Goal: Find specific page/section: Find specific page/section

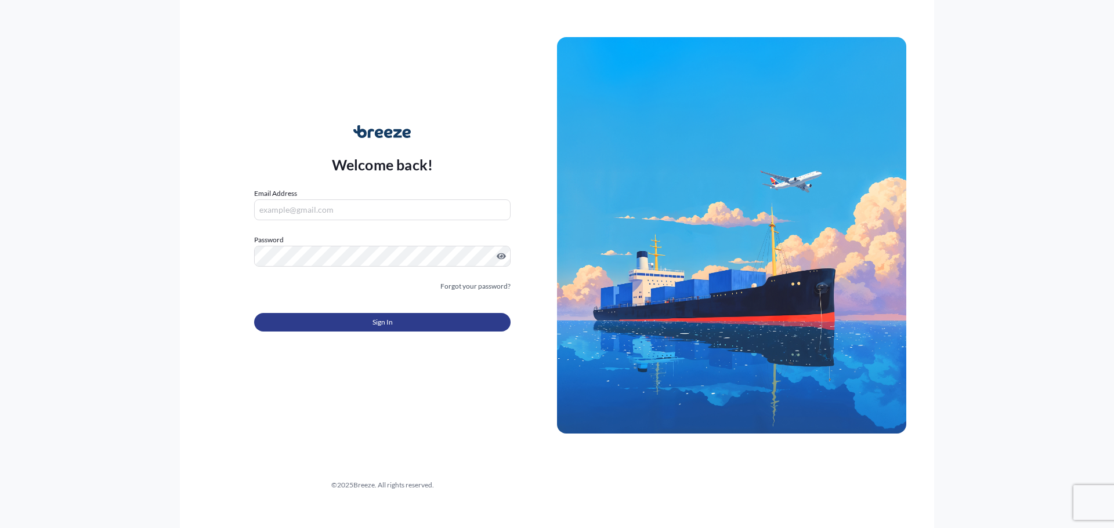
type input "[PERSON_NAME][EMAIL_ADDRESS][DOMAIN_NAME]"
click at [349, 320] on button "Sign In" at bounding box center [382, 322] width 256 height 19
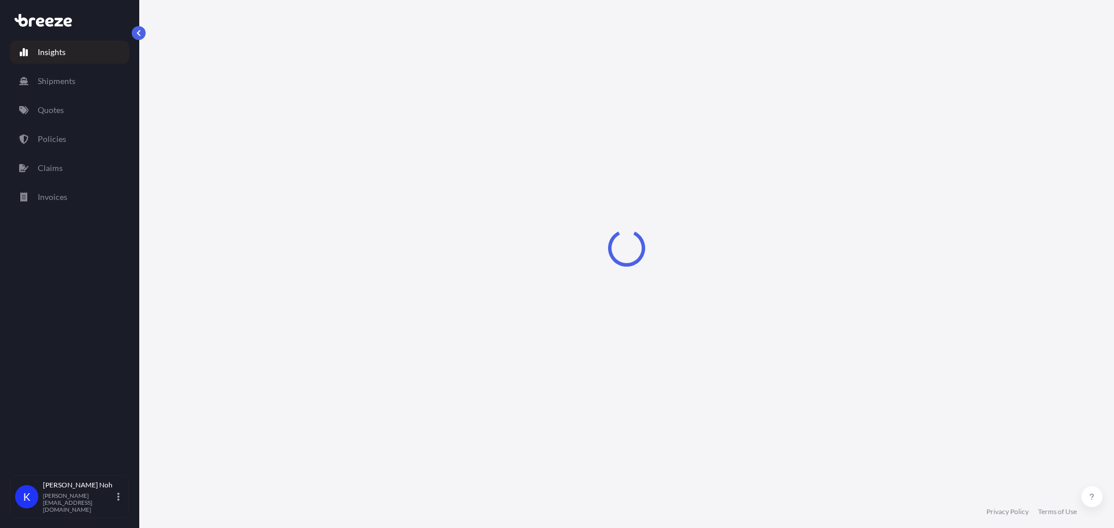
select select "2025"
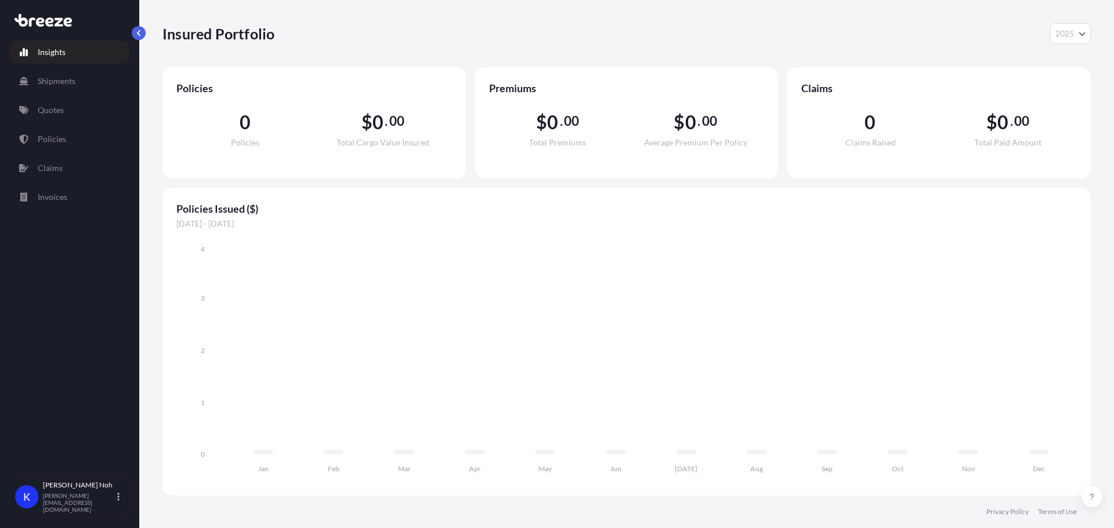
click at [462, 56] on div "Insured Portfolio 2025 2025 2024 2023 2022" at bounding box center [626, 33] width 928 height 67
click at [59, 82] on p "Shipments" at bounding box center [57, 81] width 38 height 12
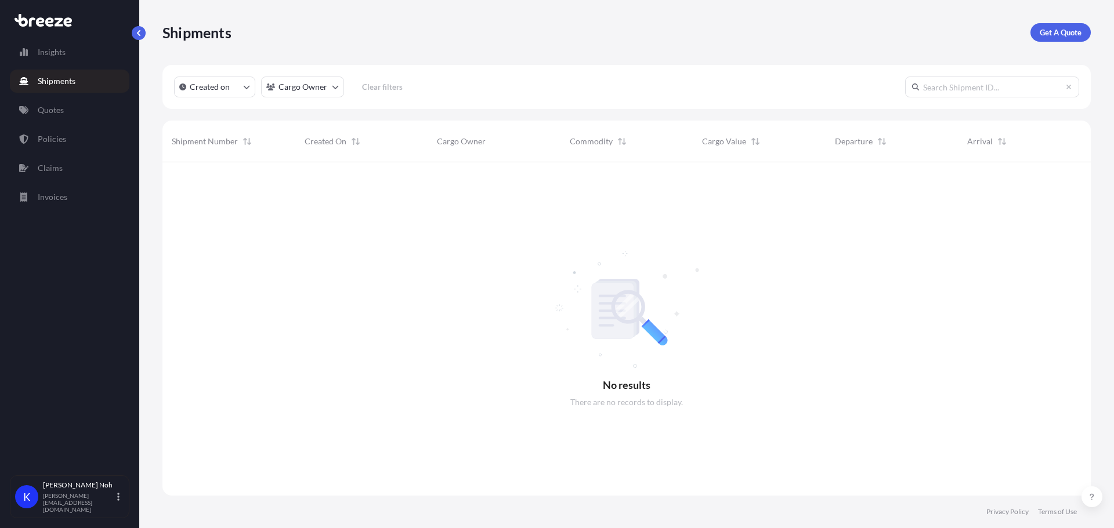
scroll to position [367, 919]
